Goal: Register for event/course

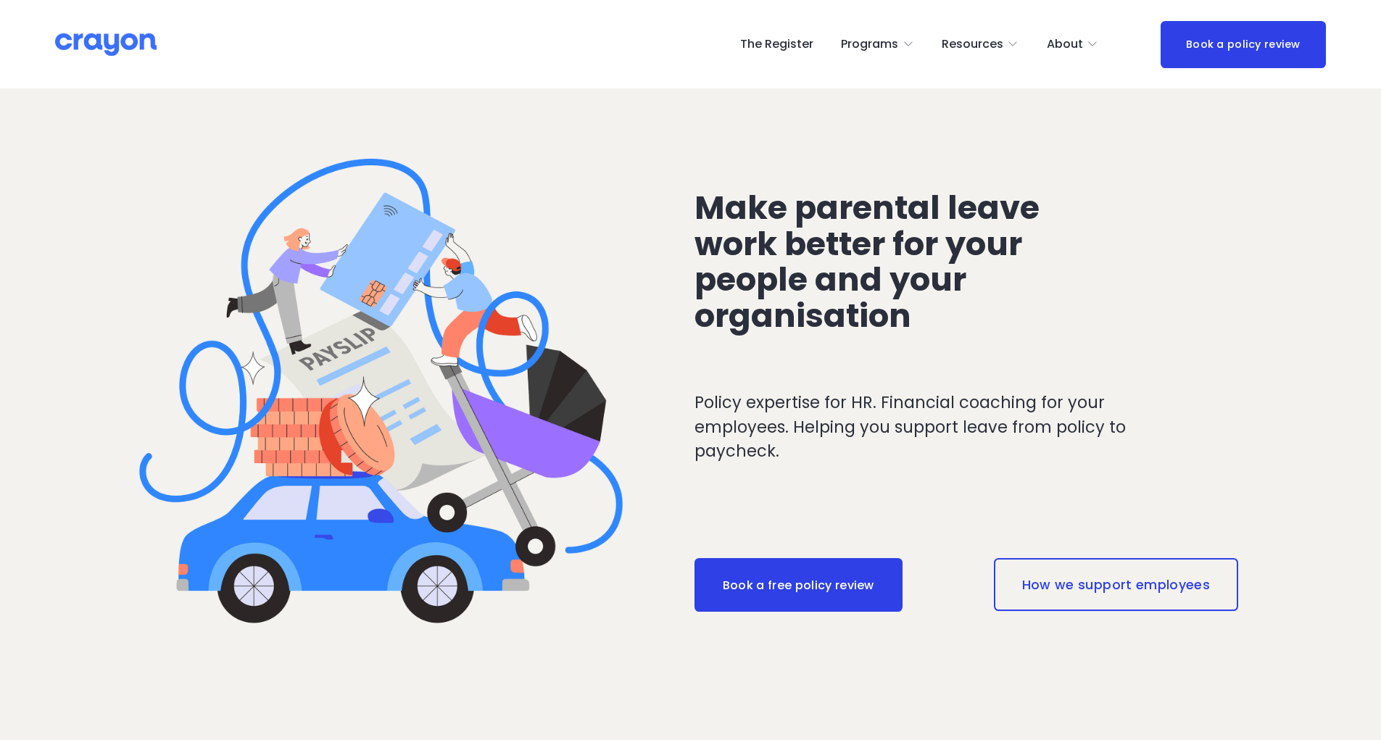
click at [800, 49] on link "The Register" at bounding box center [776, 44] width 73 height 23
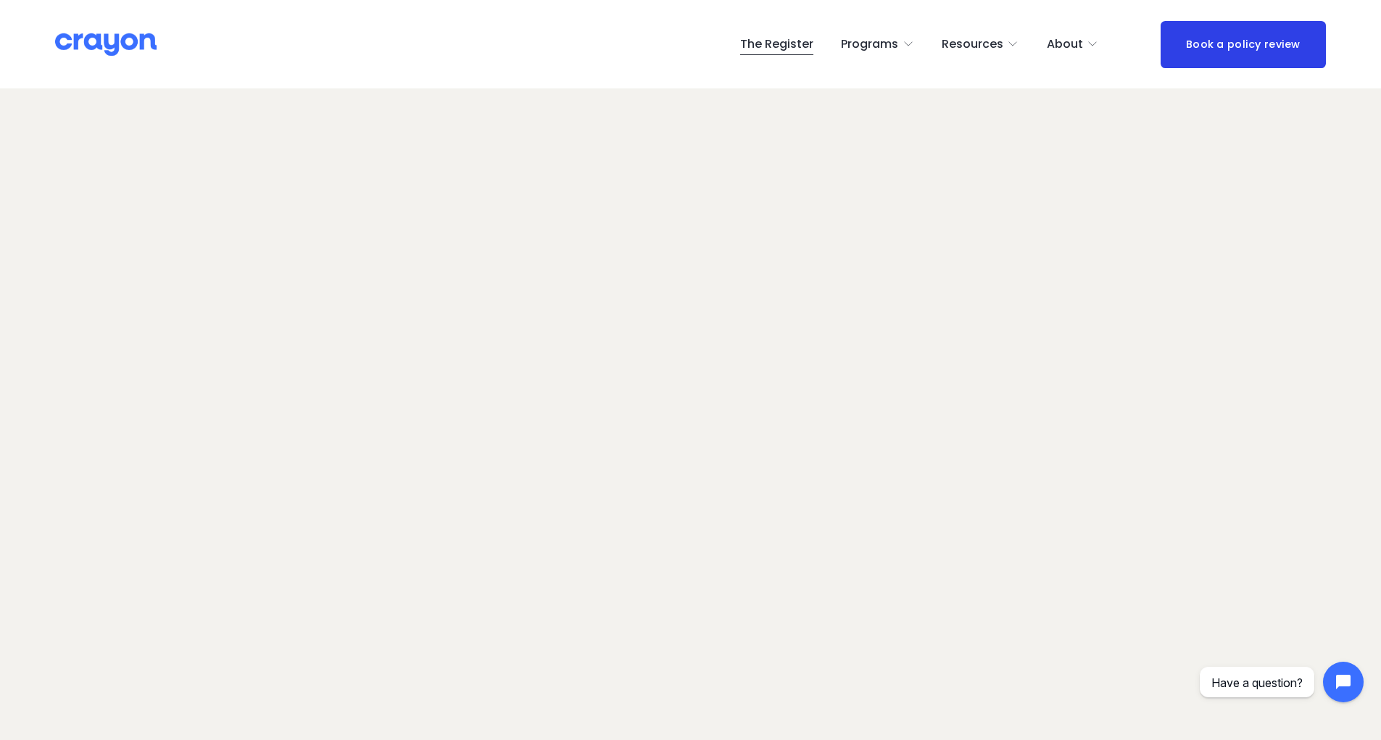
scroll to position [92, 0]
click at [791, 39] on link "The Register" at bounding box center [776, 44] width 73 height 23
click at [802, 46] on link "The Register" at bounding box center [776, 44] width 73 height 23
